Goal: Information Seeking & Learning: Learn about a topic

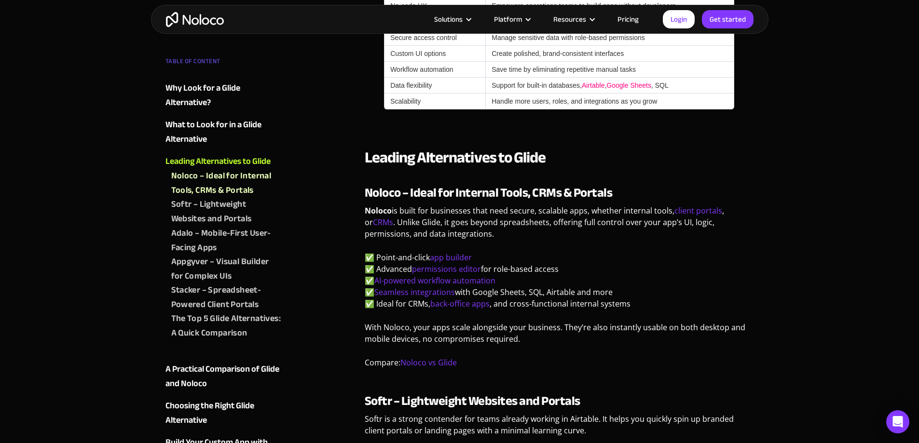
scroll to position [1013, 0]
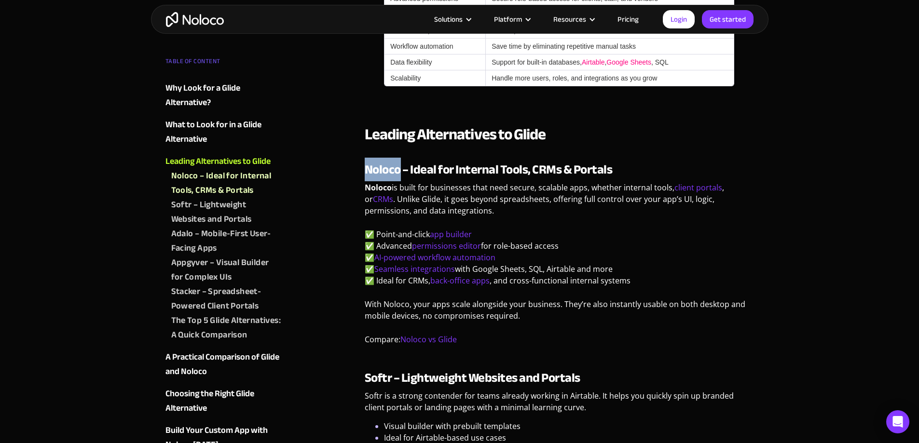
drag, startPoint x: 401, startPoint y: 172, endPoint x: 360, endPoint y: 173, distance: 41.0
click at [448, 232] on link "app builder" at bounding box center [451, 234] width 42 height 11
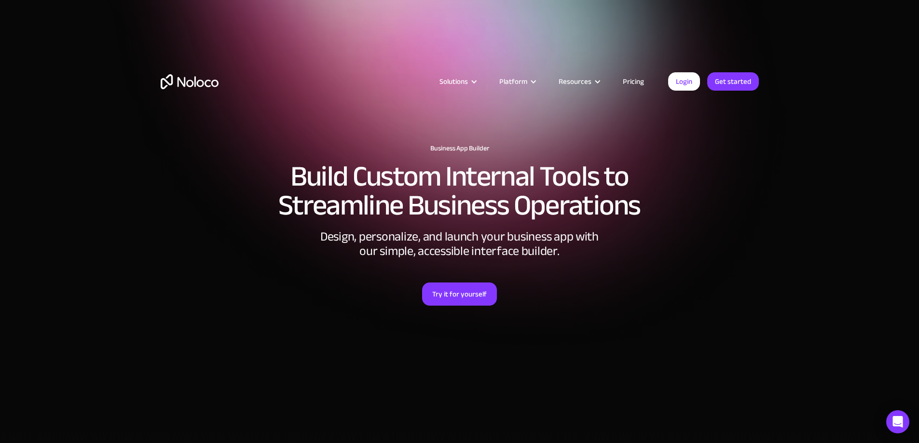
click at [633, 82] on link "Pricing" at bounding box center [632, 81] width 45 height 13
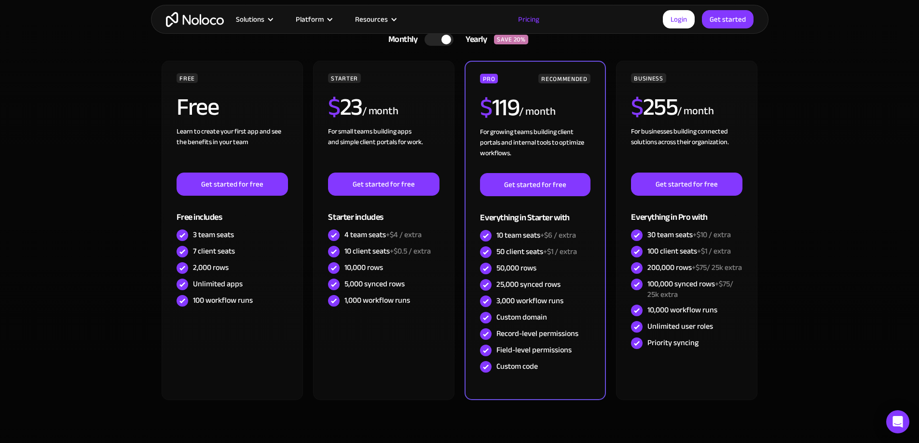
scroll to position [193, 0]
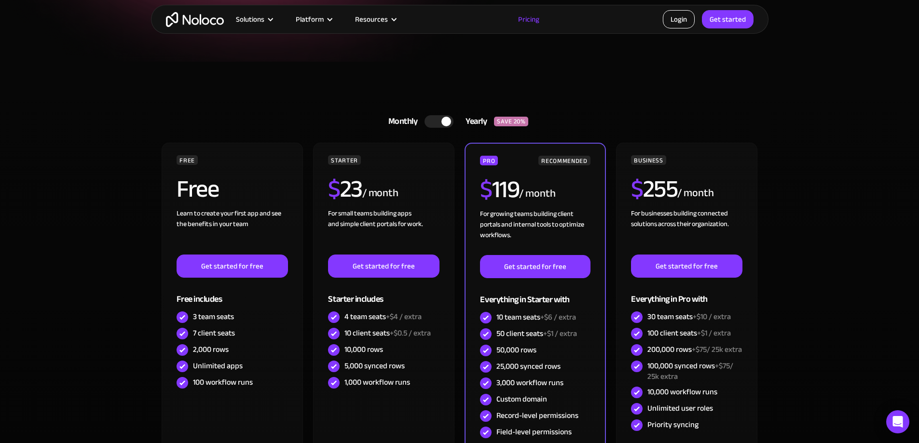
click at [690, 19] on link "Login" at bounding box center [679, 19] width 32 height 18
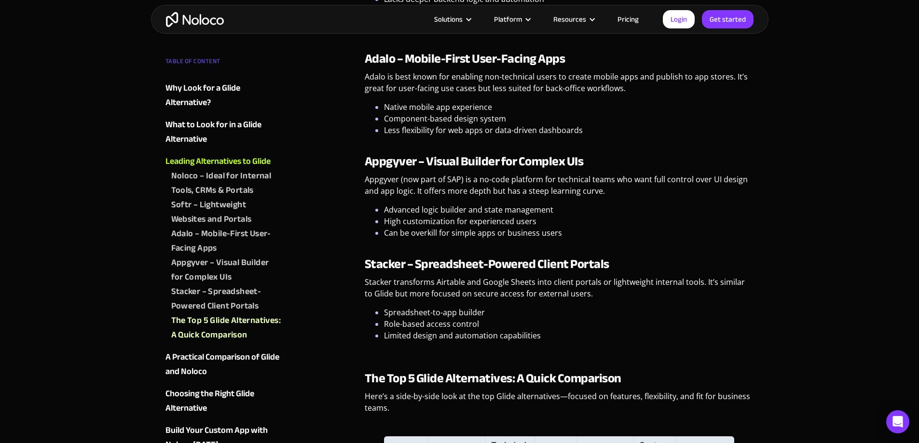
scroll to position [1591, 0]
